Goal: Task Accomplishment & Management: Use online tool/utility

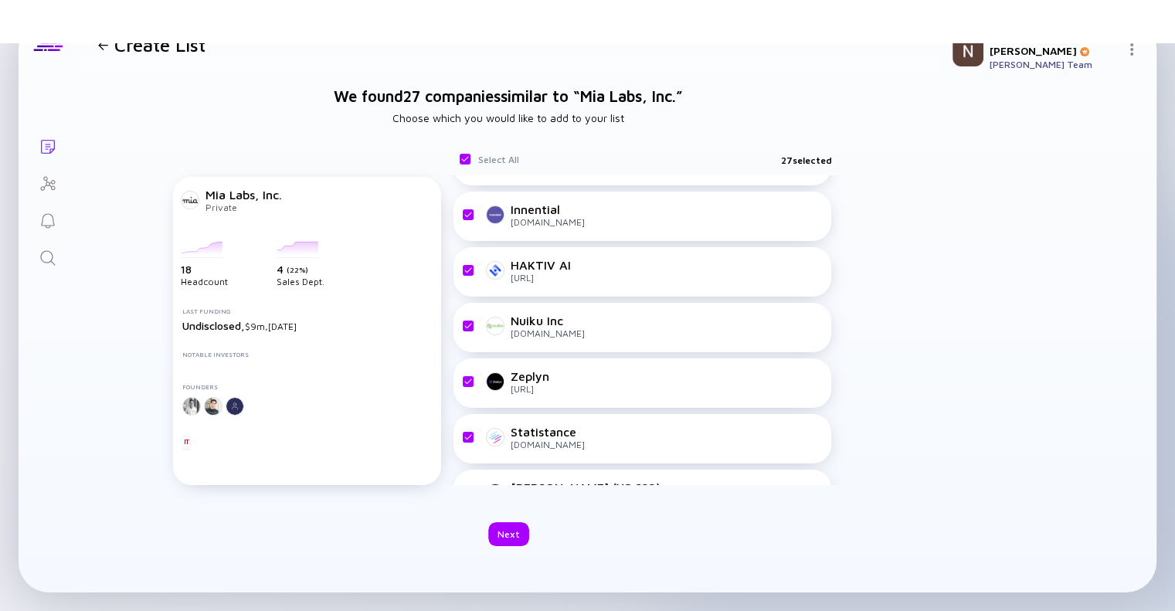
scroll to position [385, 0]
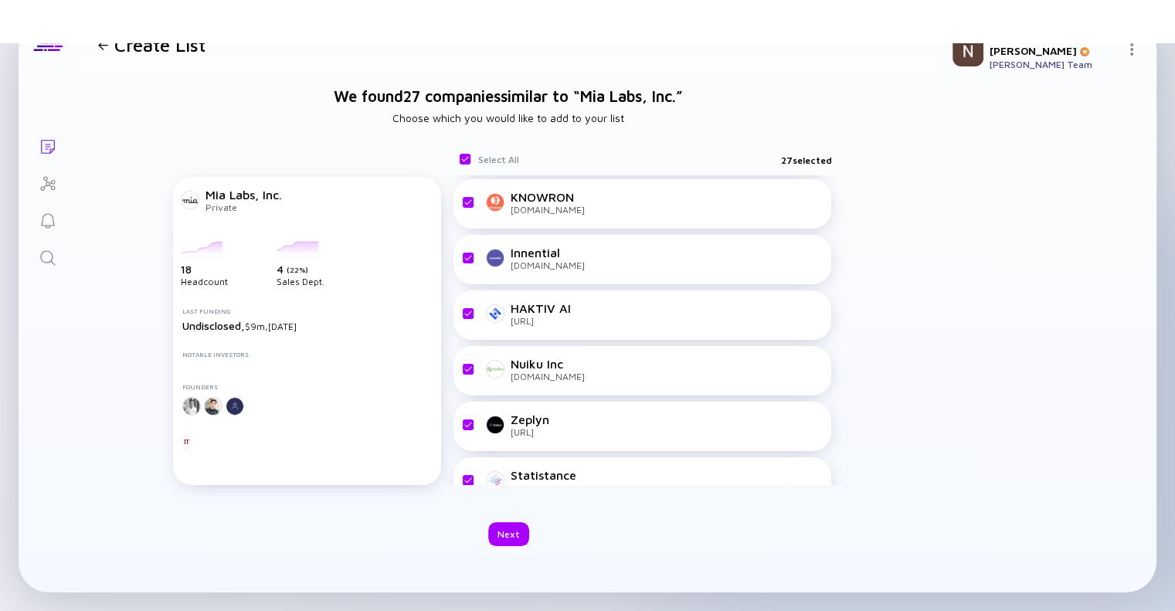
click at [98, 55] on div "Create List" at bounding box center [149, 45] width 114 height 22
click at [105, 46] on div at bounding box center [103, 45] width 10 height 10
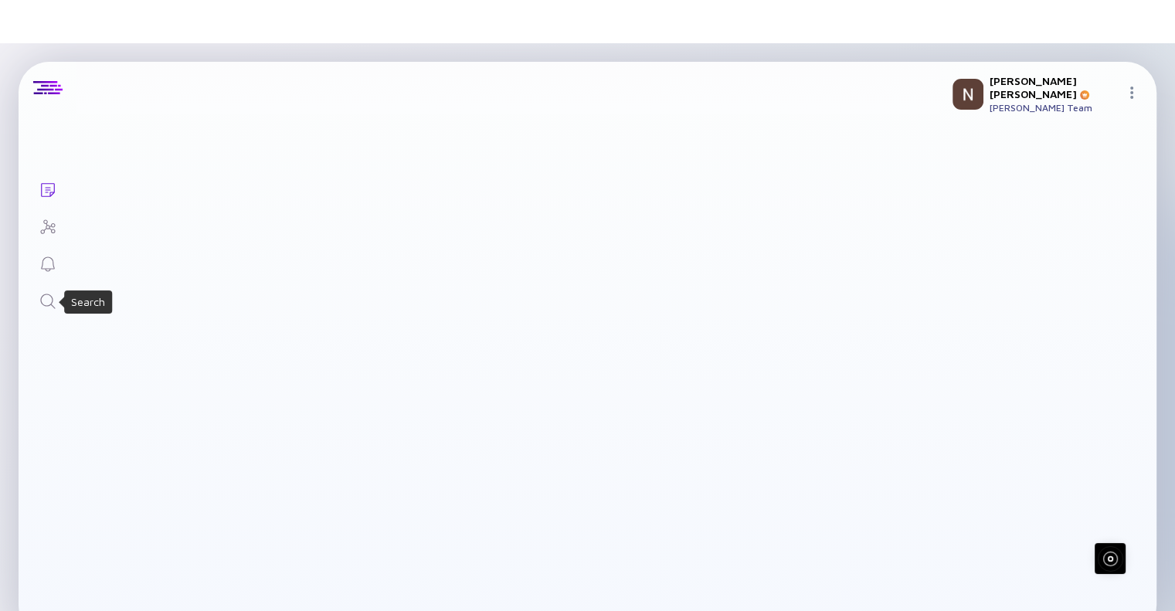
click at [46, 299] on icon "Search" at bounding box center [48, 301] width 19 height 19
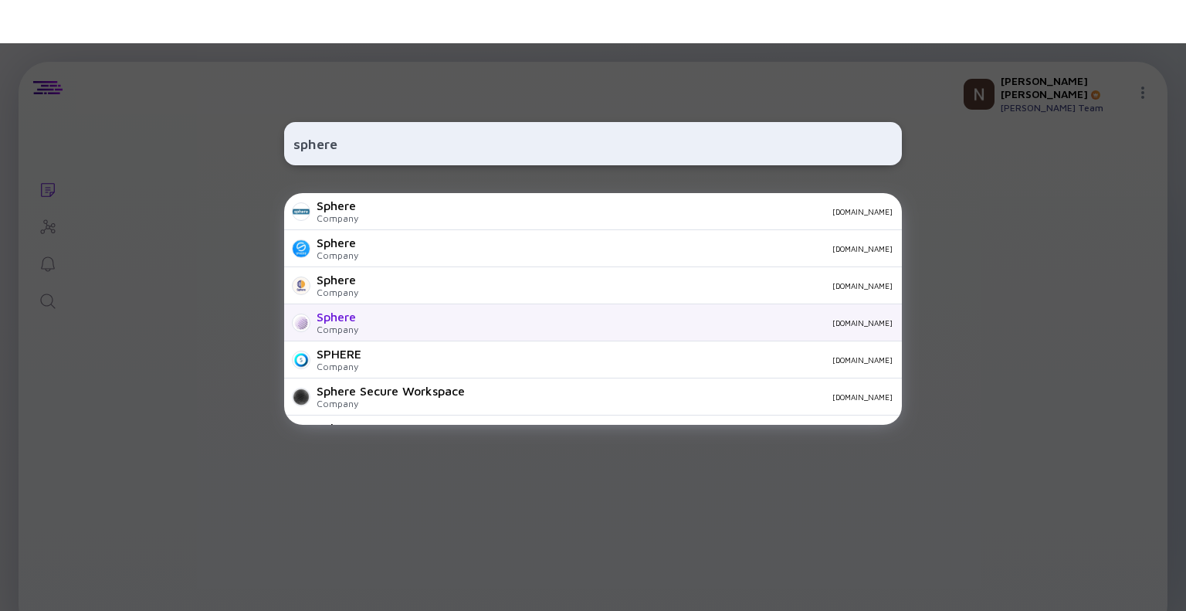
type input "sphere"
click at [341, 317] on div "Sphere" at bounding box center [338, 317] width 42 height 14
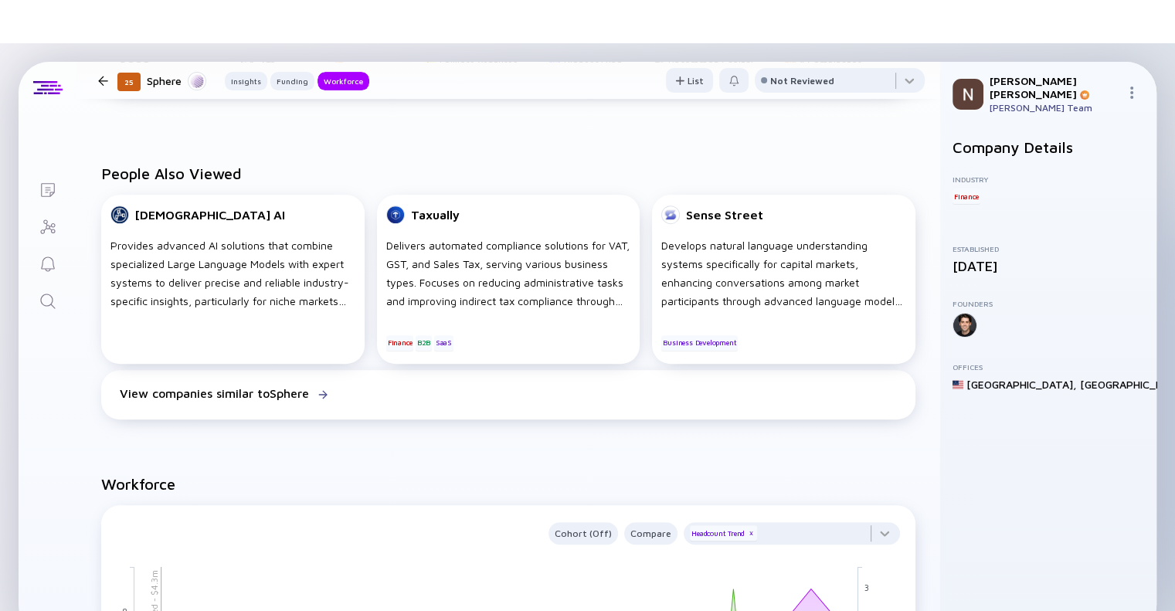
scroll to position [642, 0]
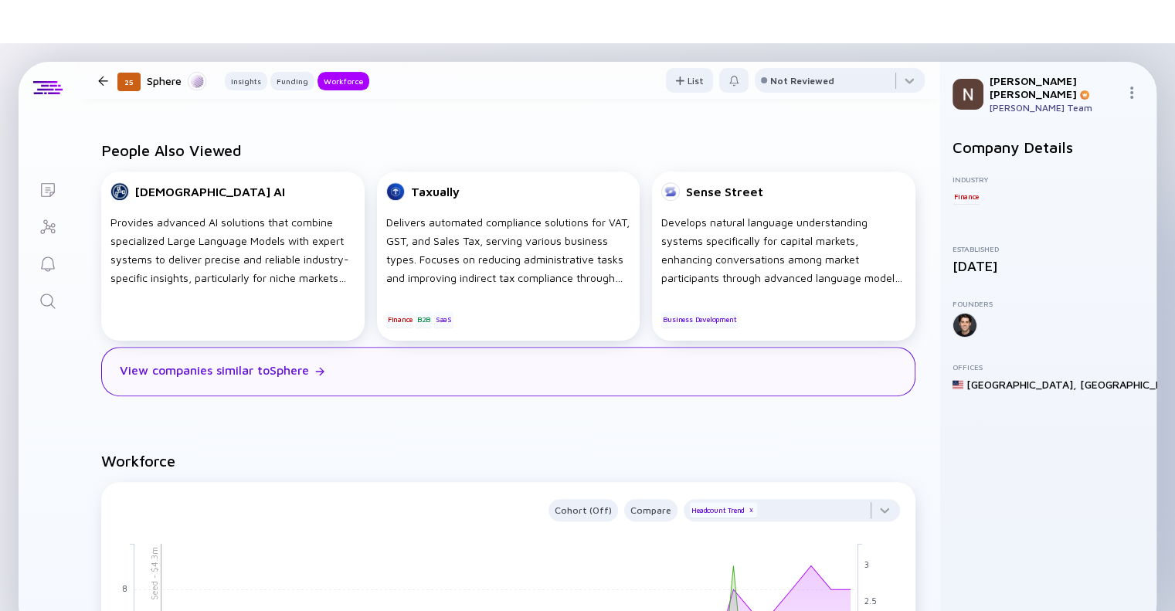
click at [278, 377] on div "View companies similar to Sphere" at bounding box center [214, 370] width 189 height 14
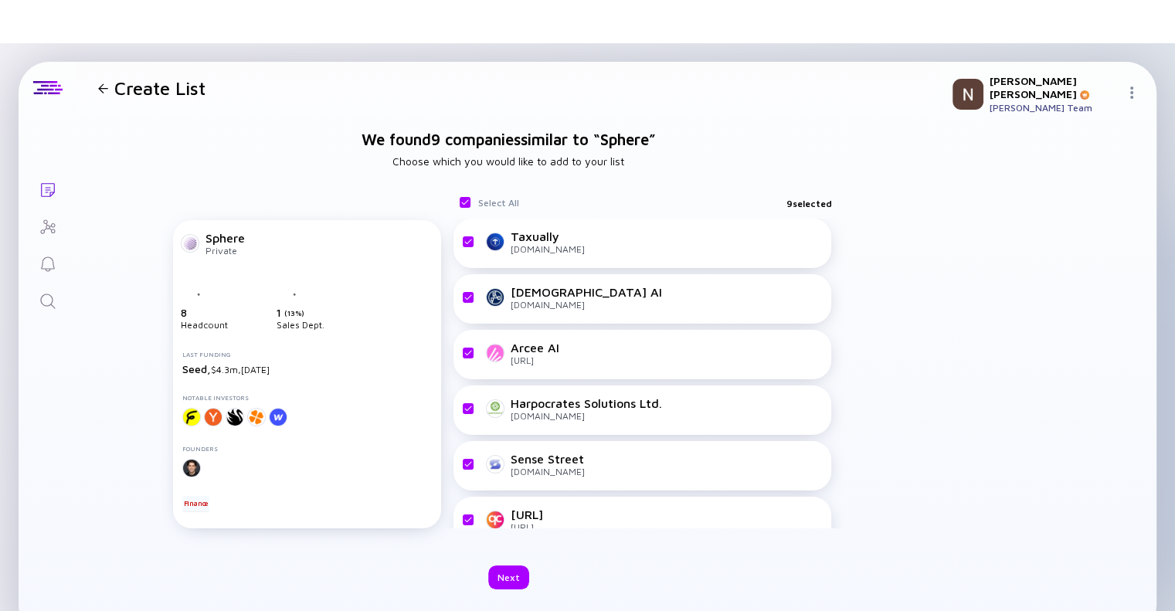
checkbox input "true"
click at [517, 568] on div "Next" at bounding box center [508, 577] width 41 height 24
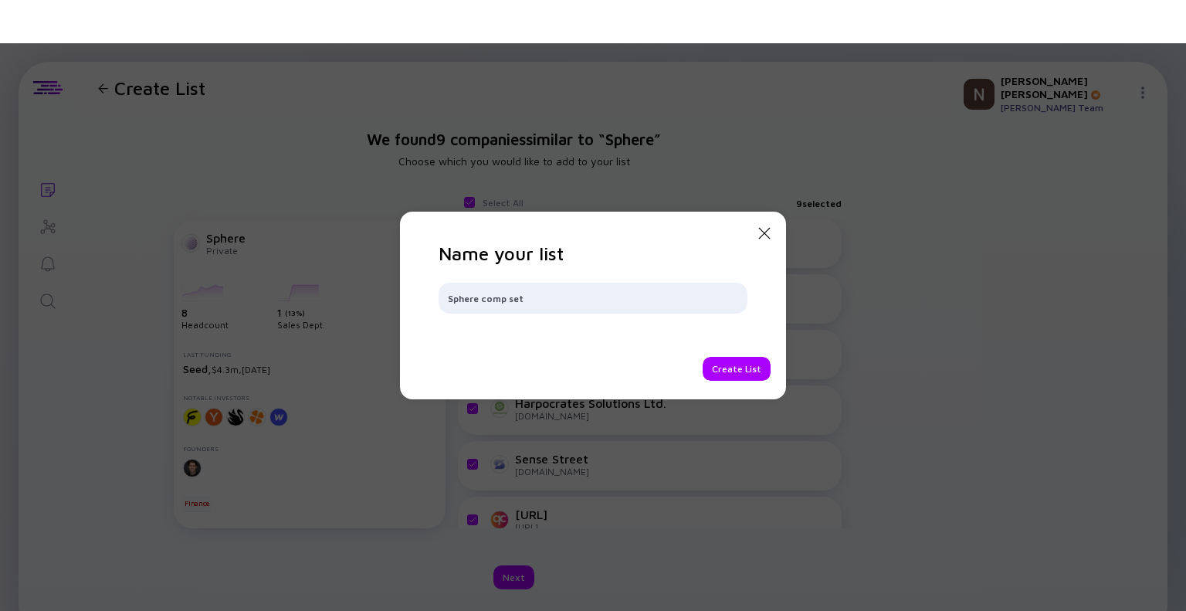
type input "Sphere comp set"
click at [719, 361] on div "Create List" at bounding box center [737, 369] width 68 height 24
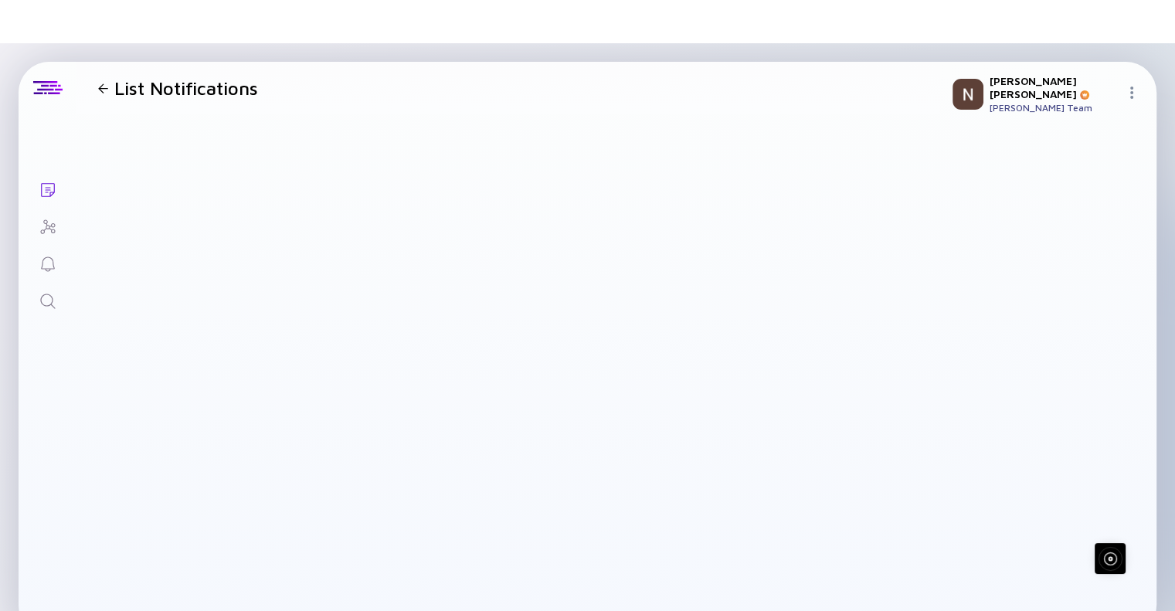
scroll to position [34, 0]
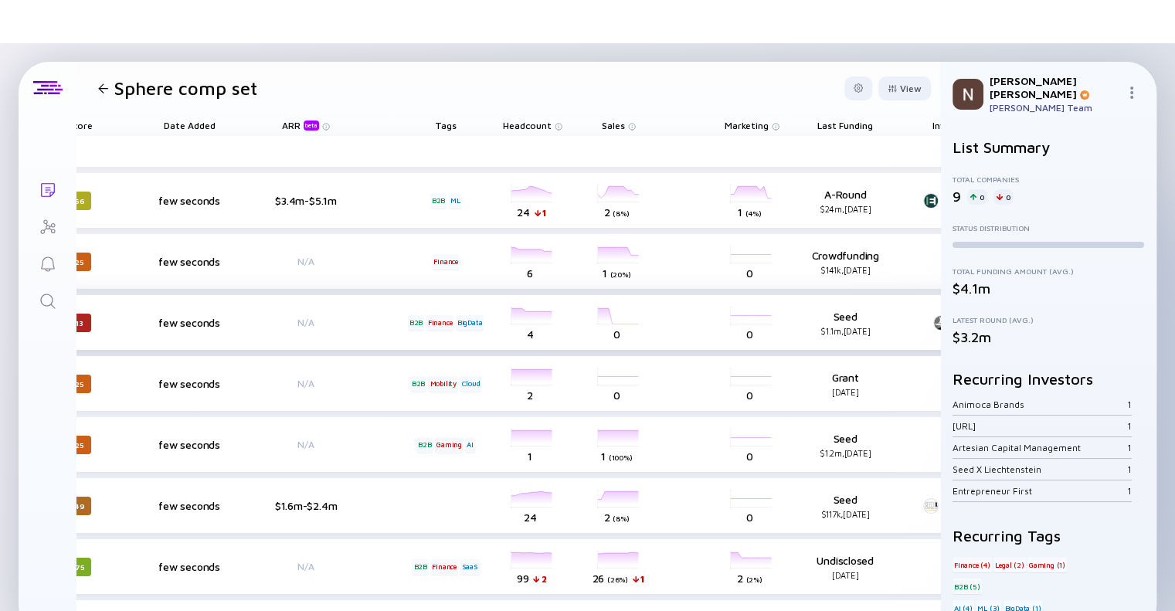
scroll to position [0, 602]
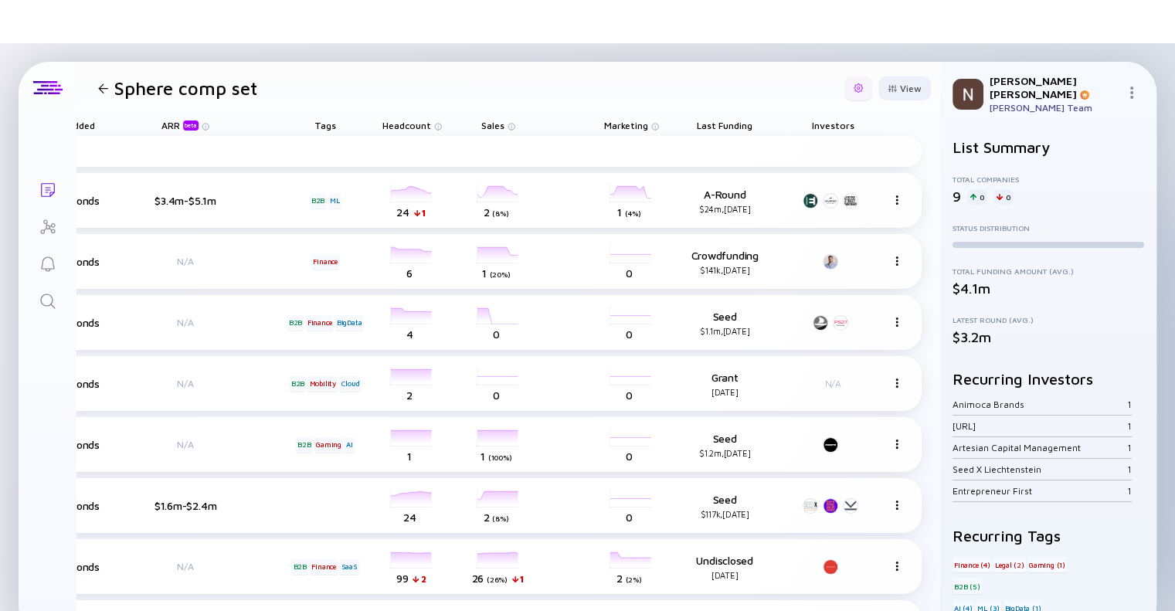
click at [844, 90] on div at bounding box center [858, 88] width 28 height 24
click at [896, 87] on div "View" at bounding box center [904, 88] width 53 height 24
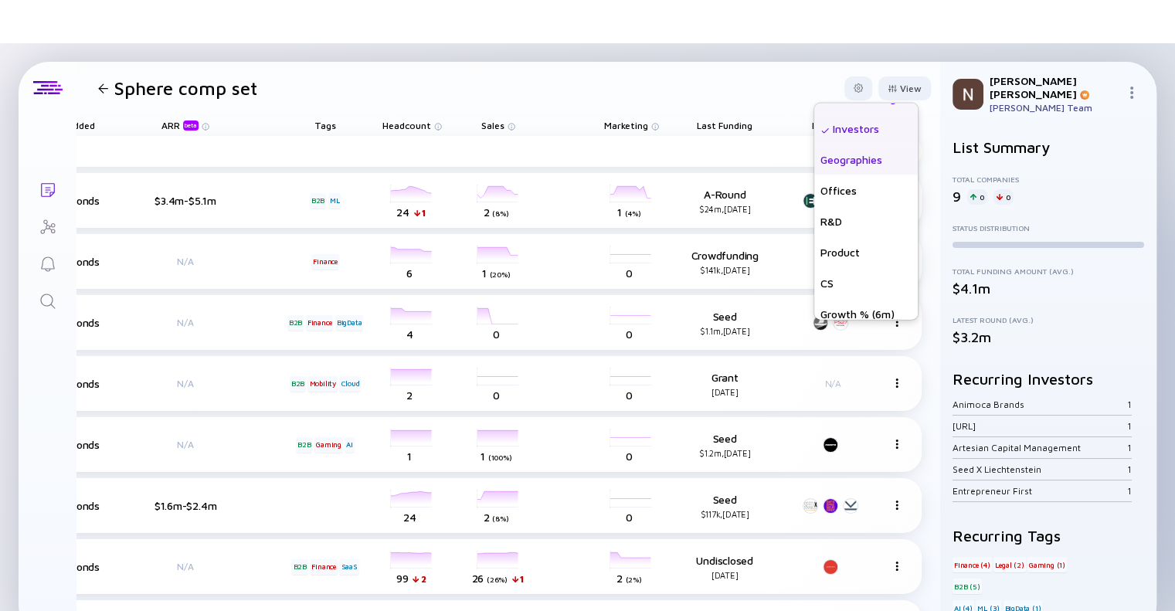
click at [828, 154] on div "Geographies" at bounding box center [865, 159] width 103 height 31
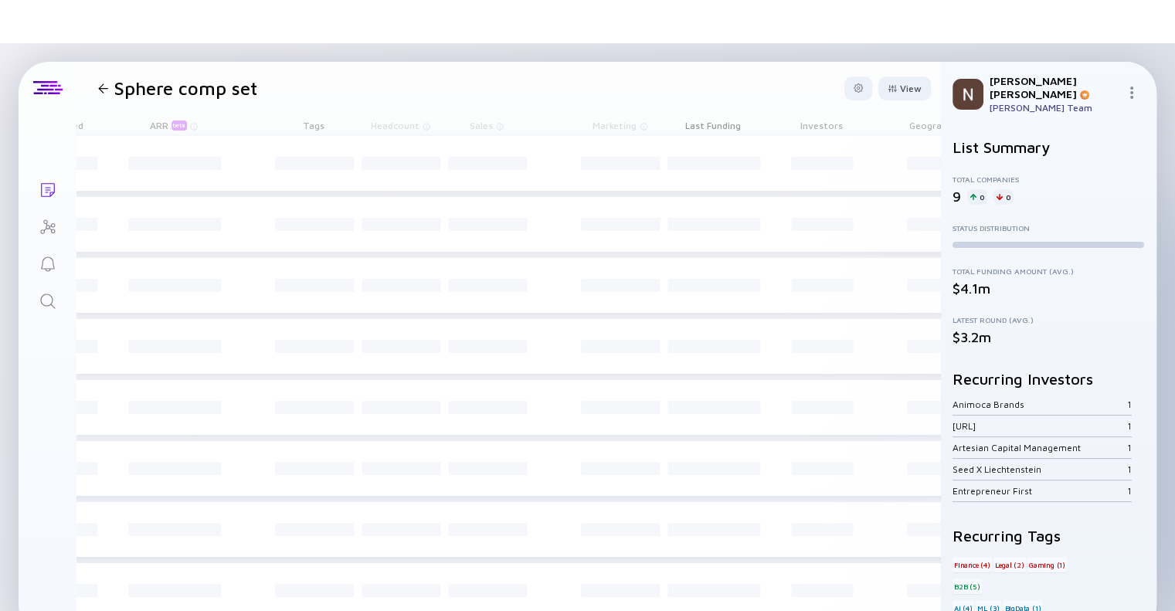
click at [626, 76] on header "Sphere comp set View Name Status Score Tags ARR beta Founders Date Added Headco…" at bounding box center [507, 88] width 863 height 53
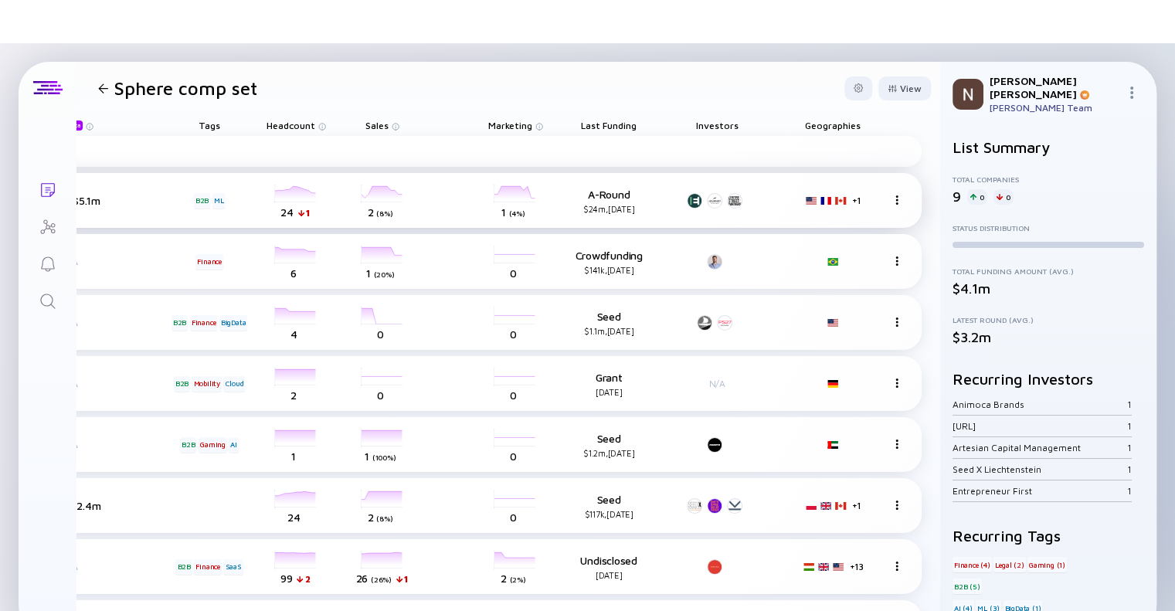
scroll to position [98, 717]
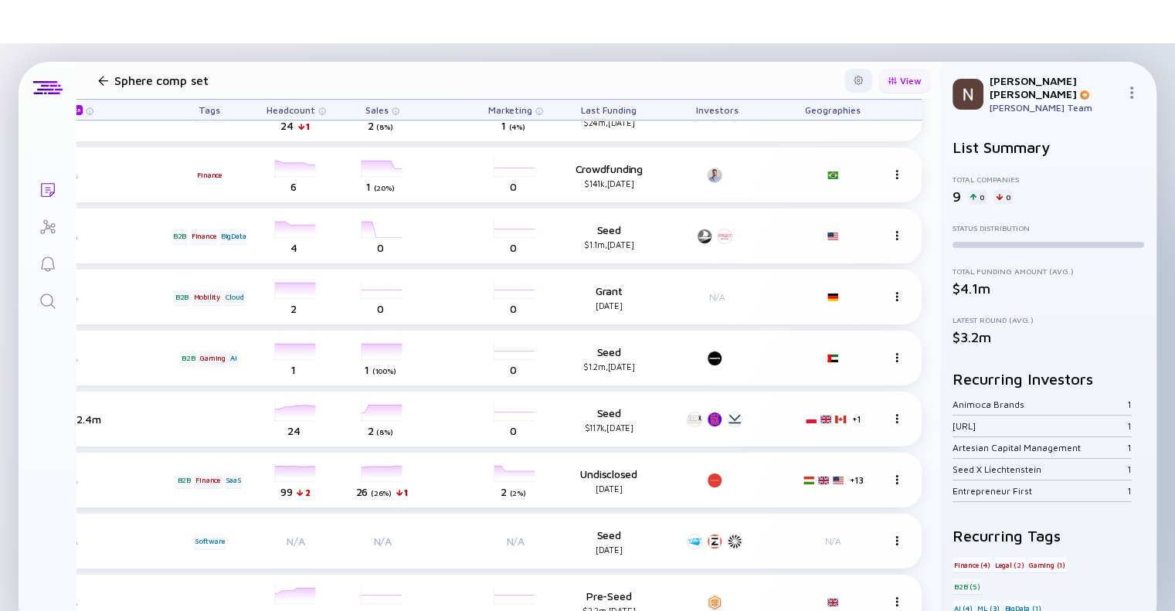
click at [887, 86] on div "View" at bounding box center [904, 81] width 53 height 24
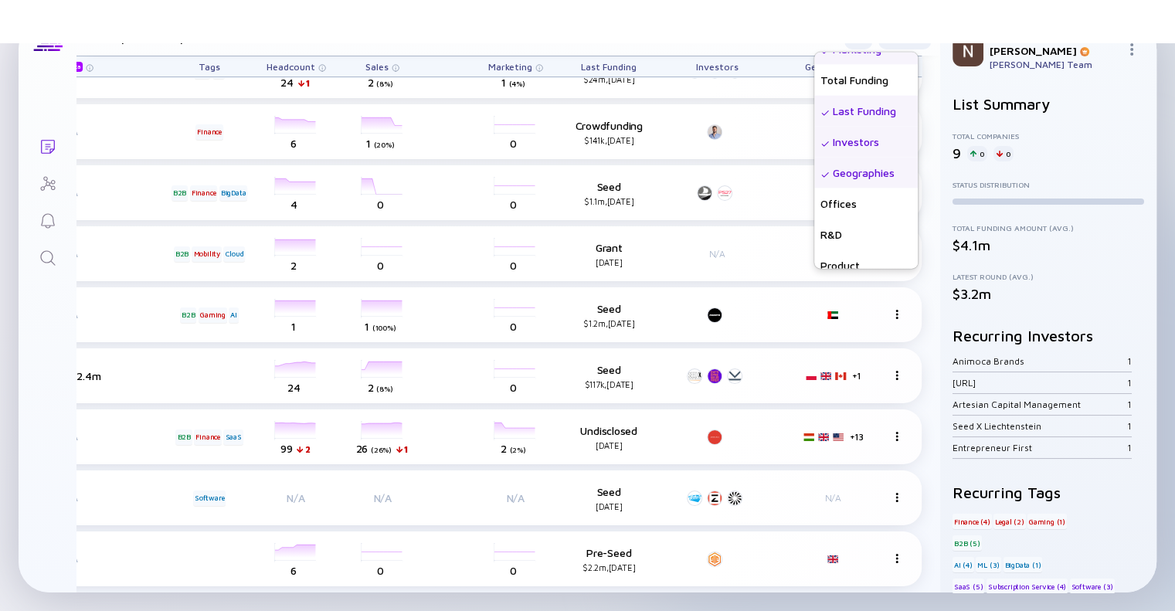
scroll to position [300, 0]
click at [825, 190] on div "Offices" at bounding box center [865, 200] width 103 height 31
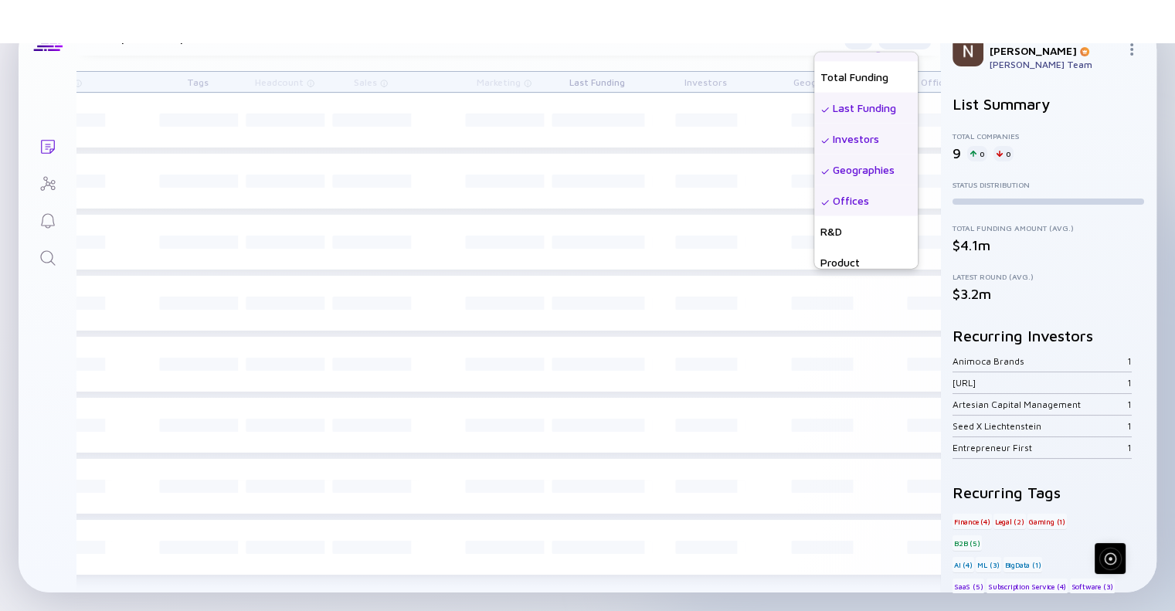
scroll to position [0, 717]
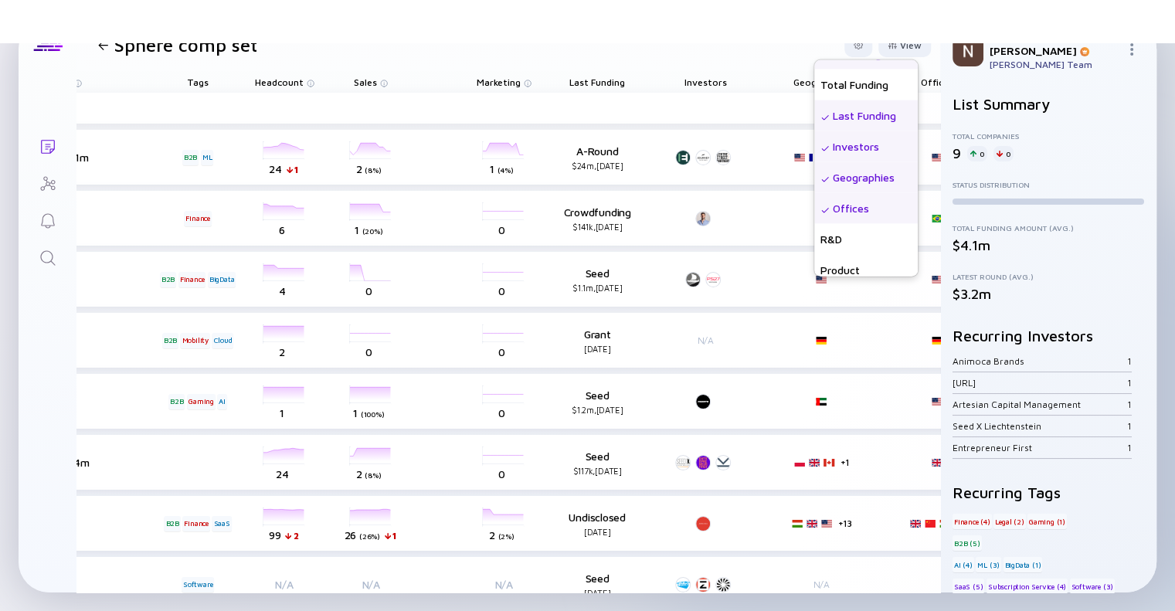
click at [673, 49] on header "Sphere comp set View Name Status Score Tags ARR beta Founders Date Added Headco…" at bounding box center [507, 45] width 863 height 53
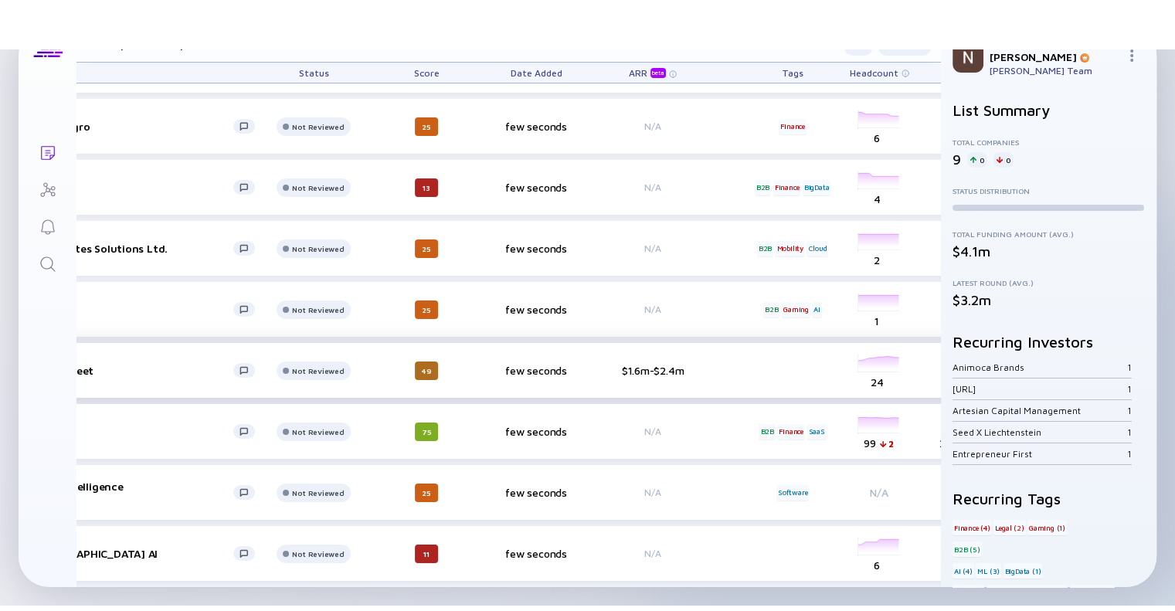
scroll to position [98, 0]
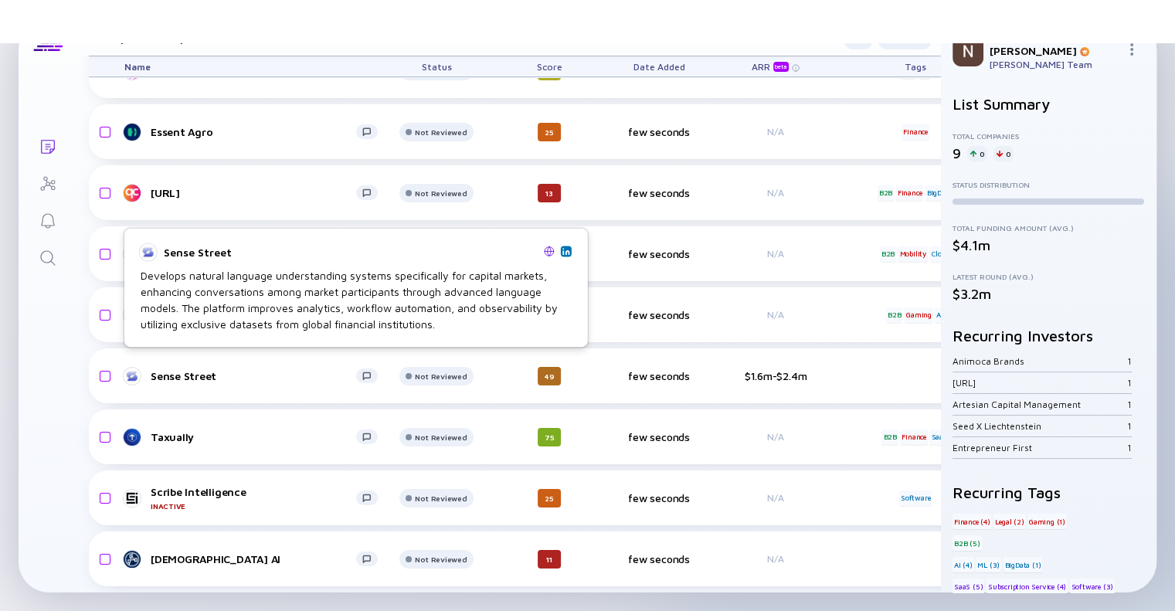
click at [548, 247] on img at bounding box center [549, 251] width 11 height 11
